Goal: Transaction & Acquisition: Book appointment/travel/reservation

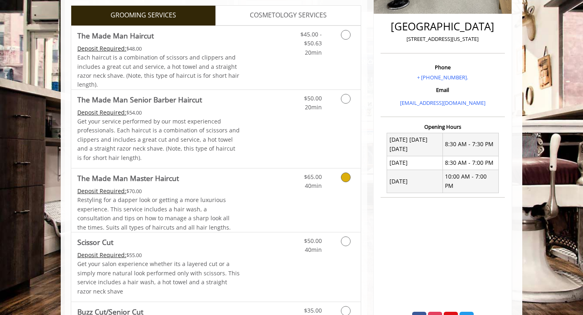
click at [240, 192] on div "Deposit Required: $70.00" at bounding box center [158, 191] width 163 height 9
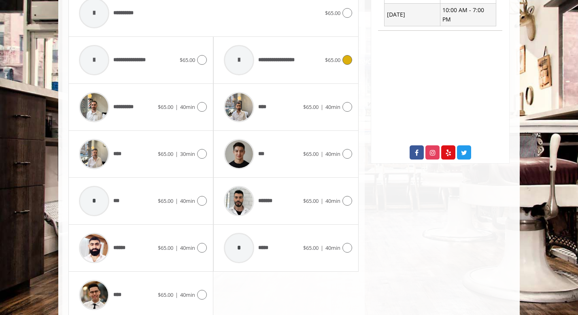
scroll to position [396, 0]
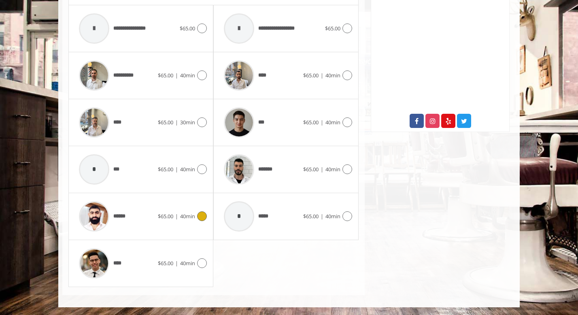
click at [181, 224] on div "****** $65.00 | 40min" at bounding box center [141, 216] width 132 height 38
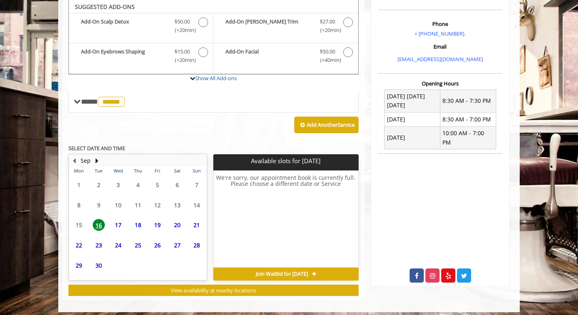
scroll to position [241, 0]
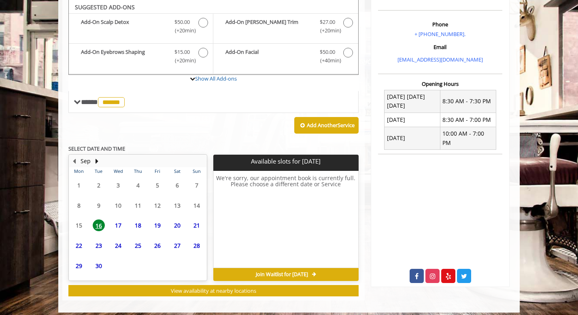
click at [119, 221] on span "17" at bounding box center [118, 226] width 12 height 12
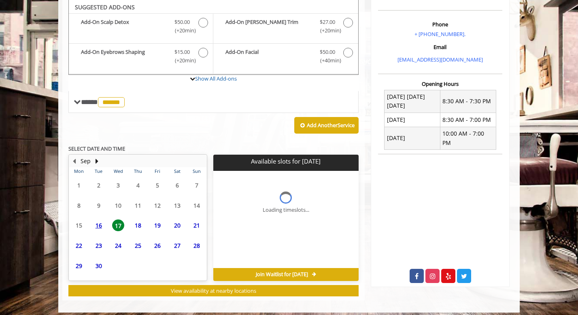
scroll to position [246, 0]
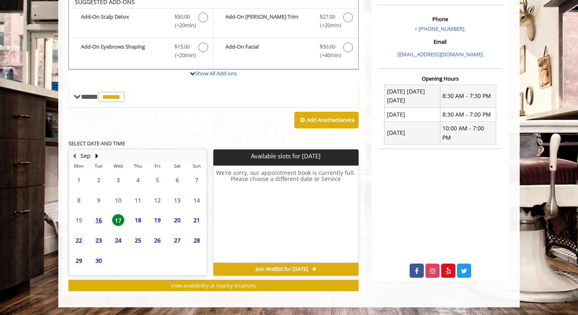
click at [138, 221] on span "18" at bounding box center [138, 220] width 12 height 12
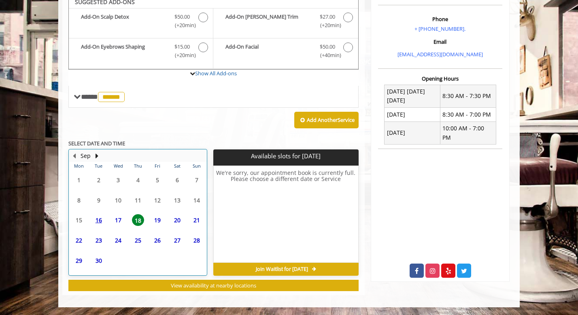
click at [138, 230] on td "25" at bounding box center [137, 240] width 19 height 20
click at [100, 250] on td "30" at bounding box center [98, 260] width 19 height 20
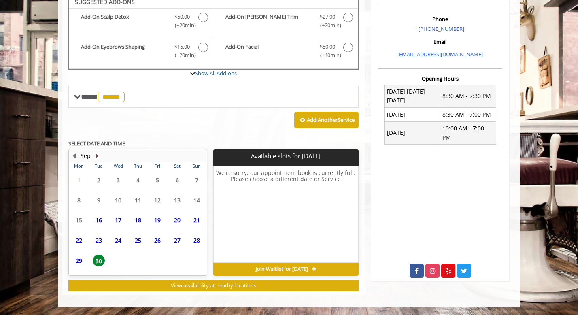
click at [94, 157] on button "Next Month" at bounding box center [97, 155] width 6 height 9
click at [114, 203] on span "8" at bounding box center [118, 200] width 12 height 12
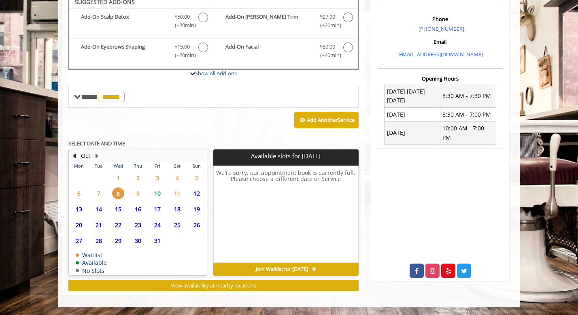
click at [141, 177] on span "2" at bounding box center [138, 178] width 12 height 12
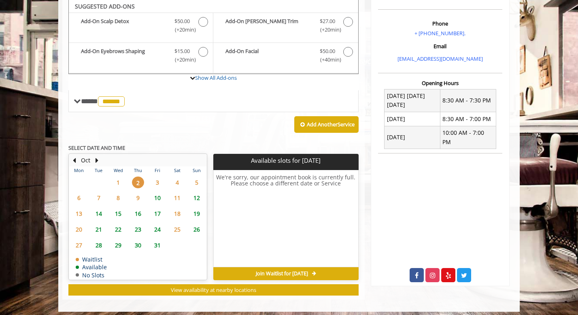
click at [158, 193] on span "10" at bounding box center [157, 198] width 12 height 12
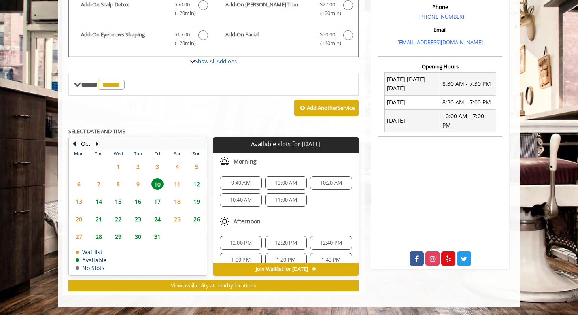
scroll to position [28, 0]
